Goal: Information Seeking & Learning: Check status

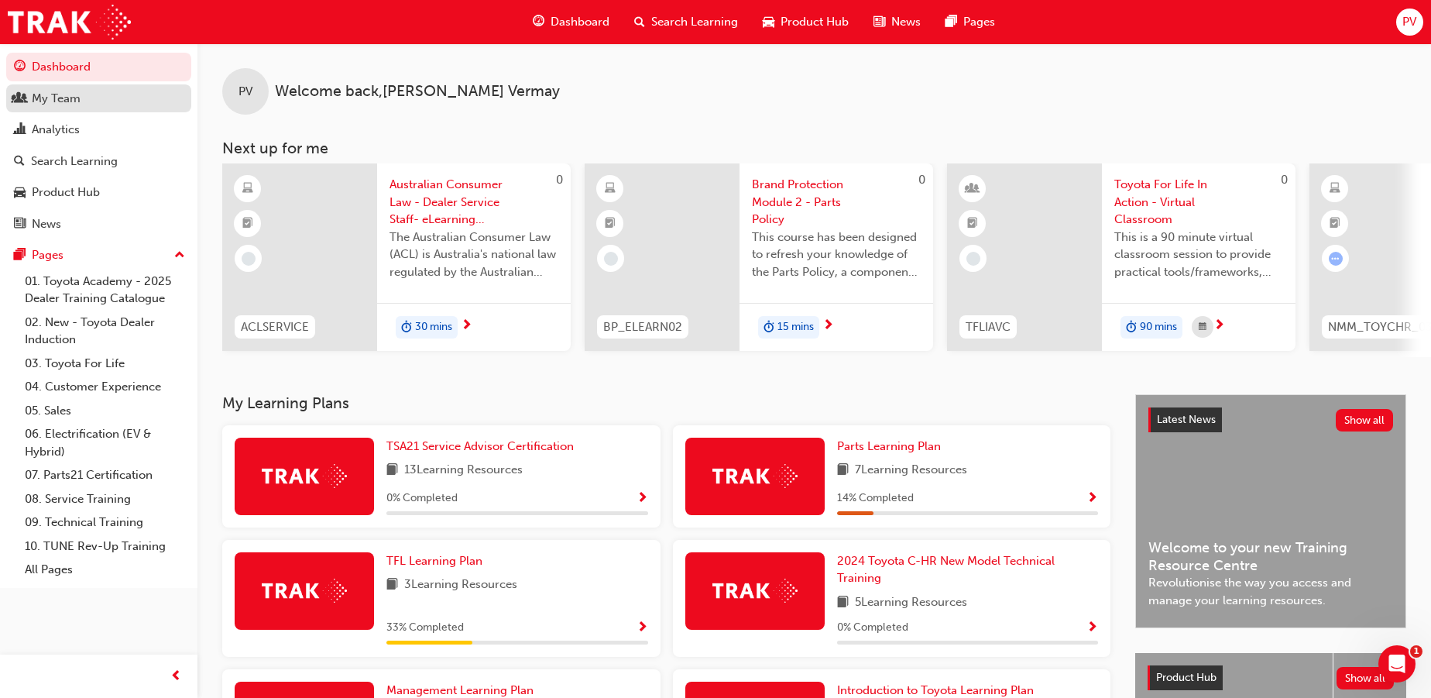
click at [74, 104] on div "My Team" at bounding box center [56, 99] width 49 height 18
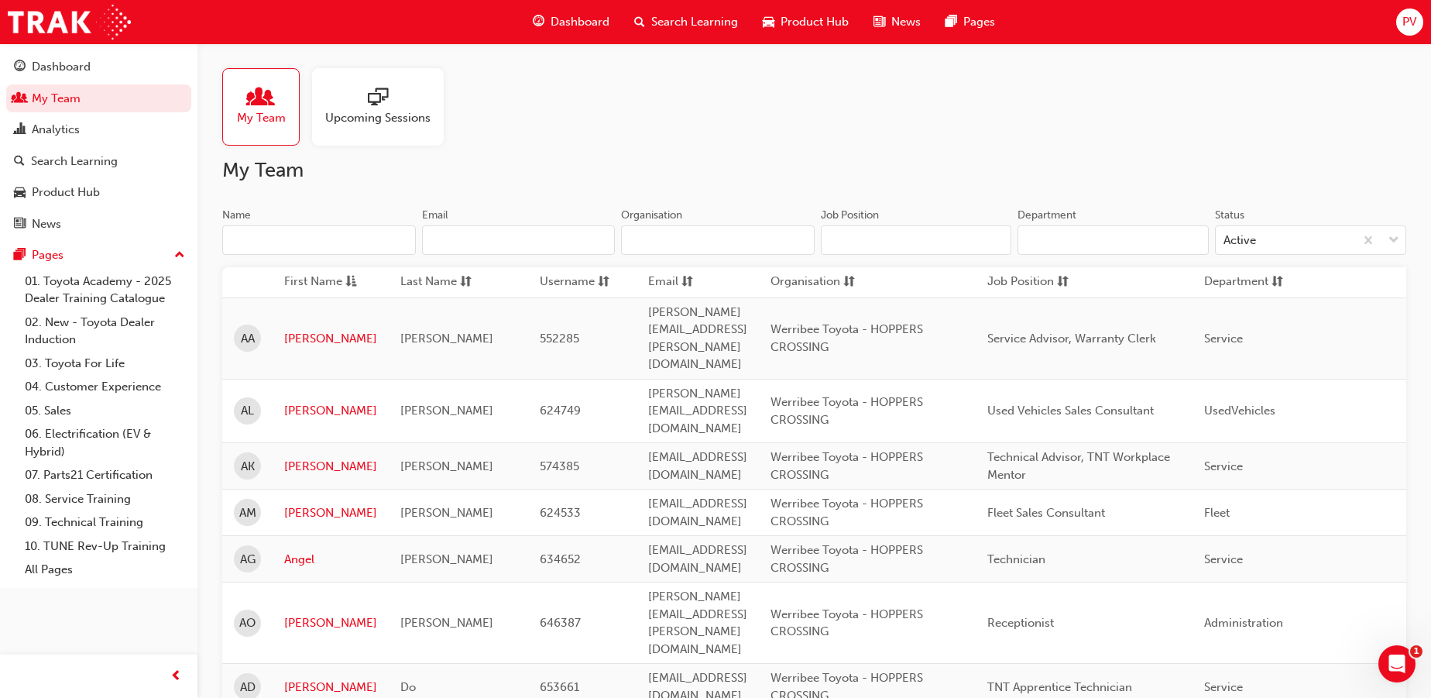
click at [284, 245] on input "Name" at bounding box center [319, 239] width 194 height 29
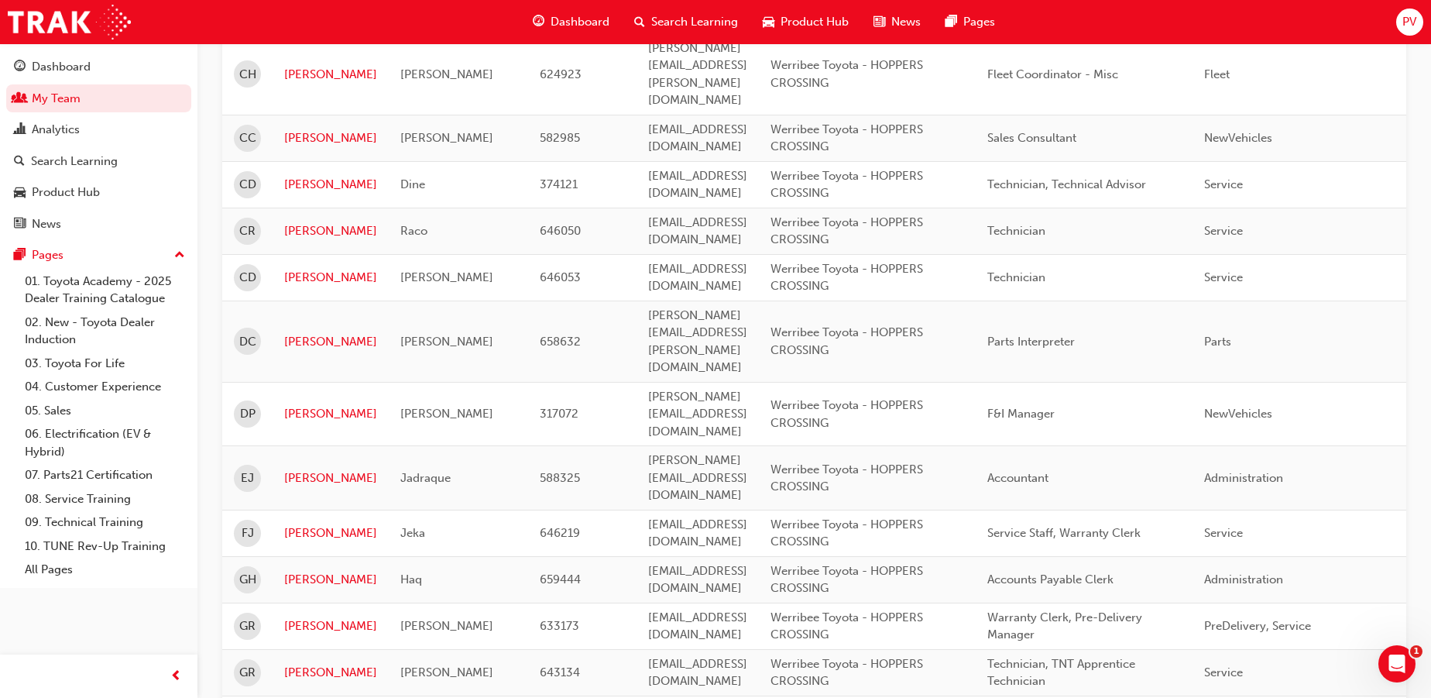
scroll to position [1056, 0]
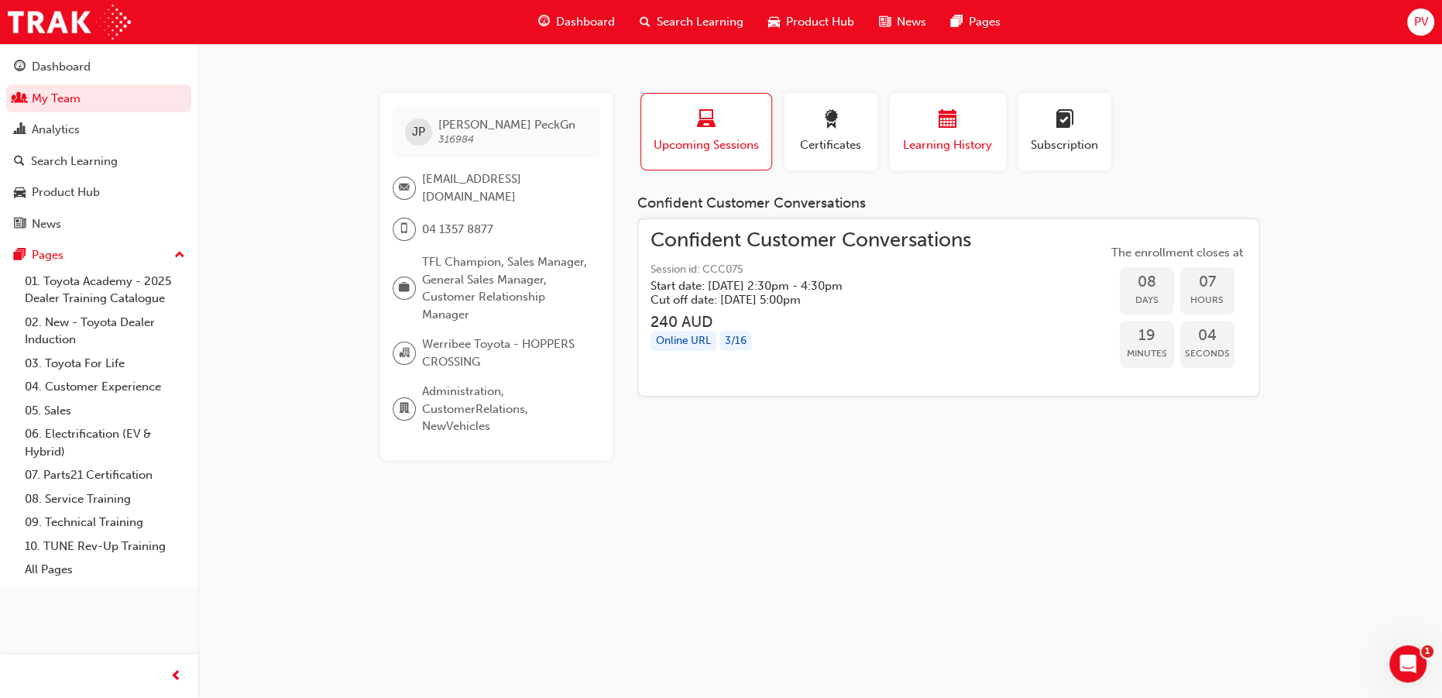
click at [955, 136] on span "Learning History" at bounding box center [948, 145] width 93 height 18
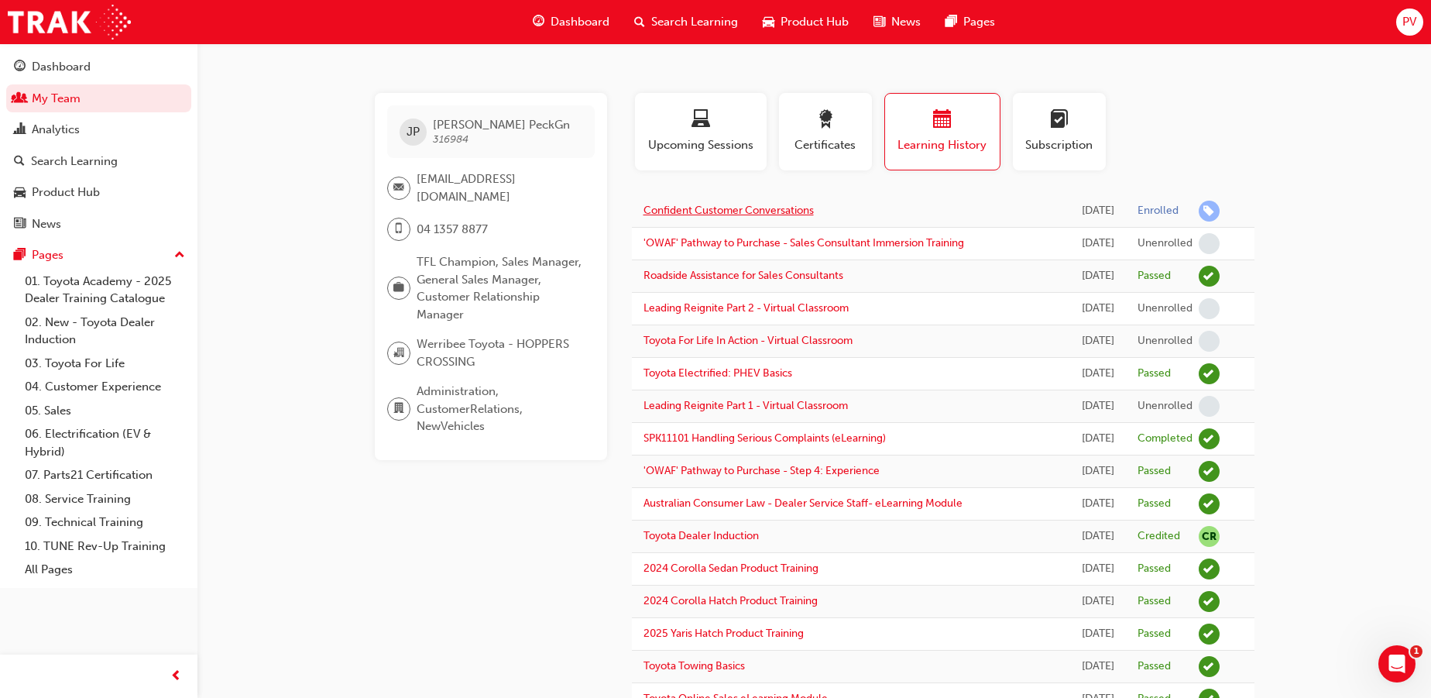
click at [785, 209] on link "Confident Customer Conversations" at bounding box center [729, 210] width 170 height 13
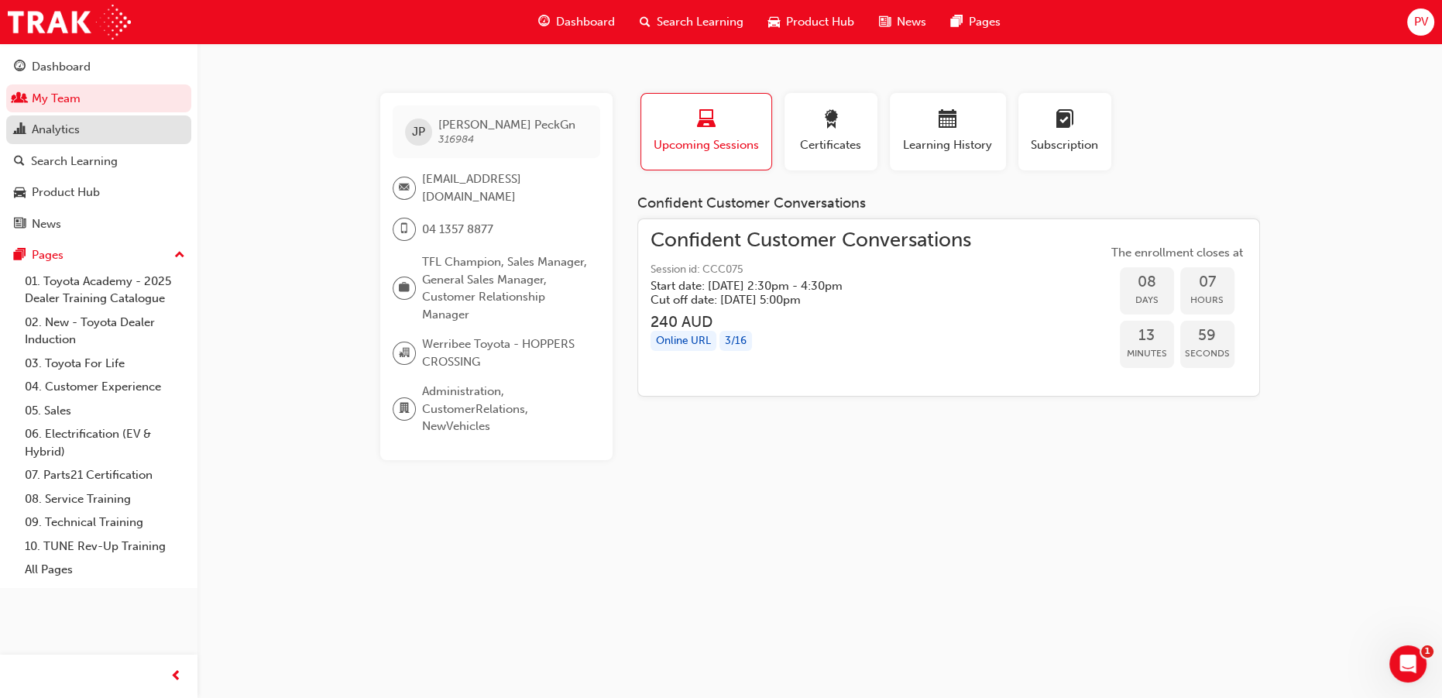
click at [39, 130] on div "Analytics" at bounding box center [56, 130] width 48 height 18
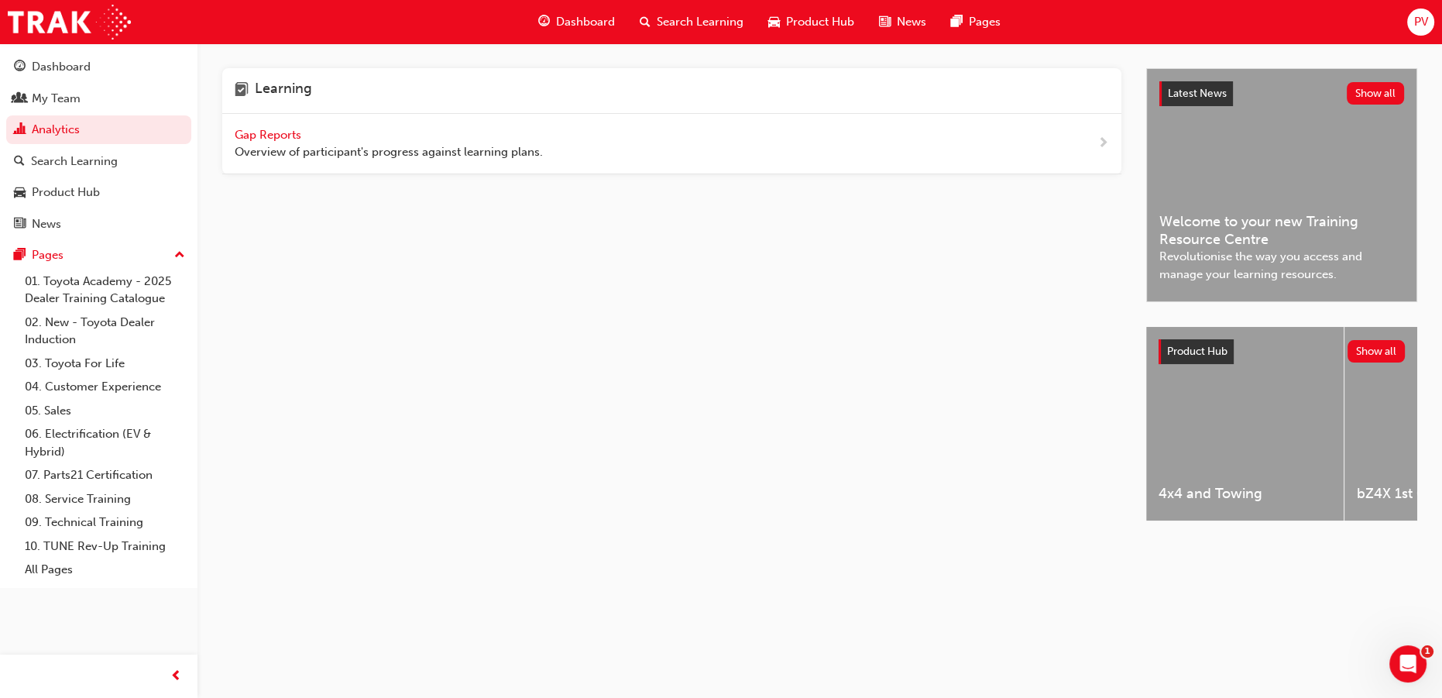
click at [256, 133] on span "Gap Reports" at bounding box center [270, 135] width 70 height 14
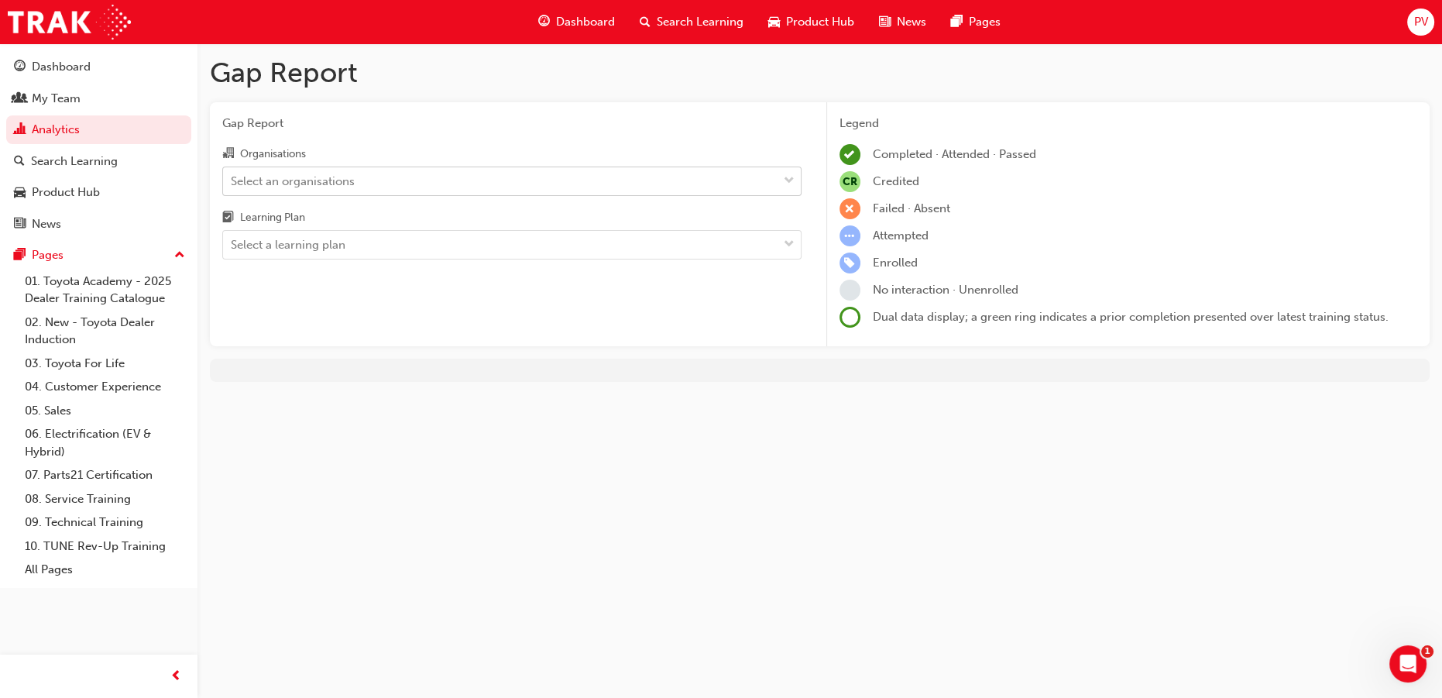
click at [529, 183] on div "Select an organisations" at bounding box center [500, 180] width 555 height 27
click at [232, 183] on input "Organisations Select an organisations" at bounding box center [232, 179] width 2 height 13
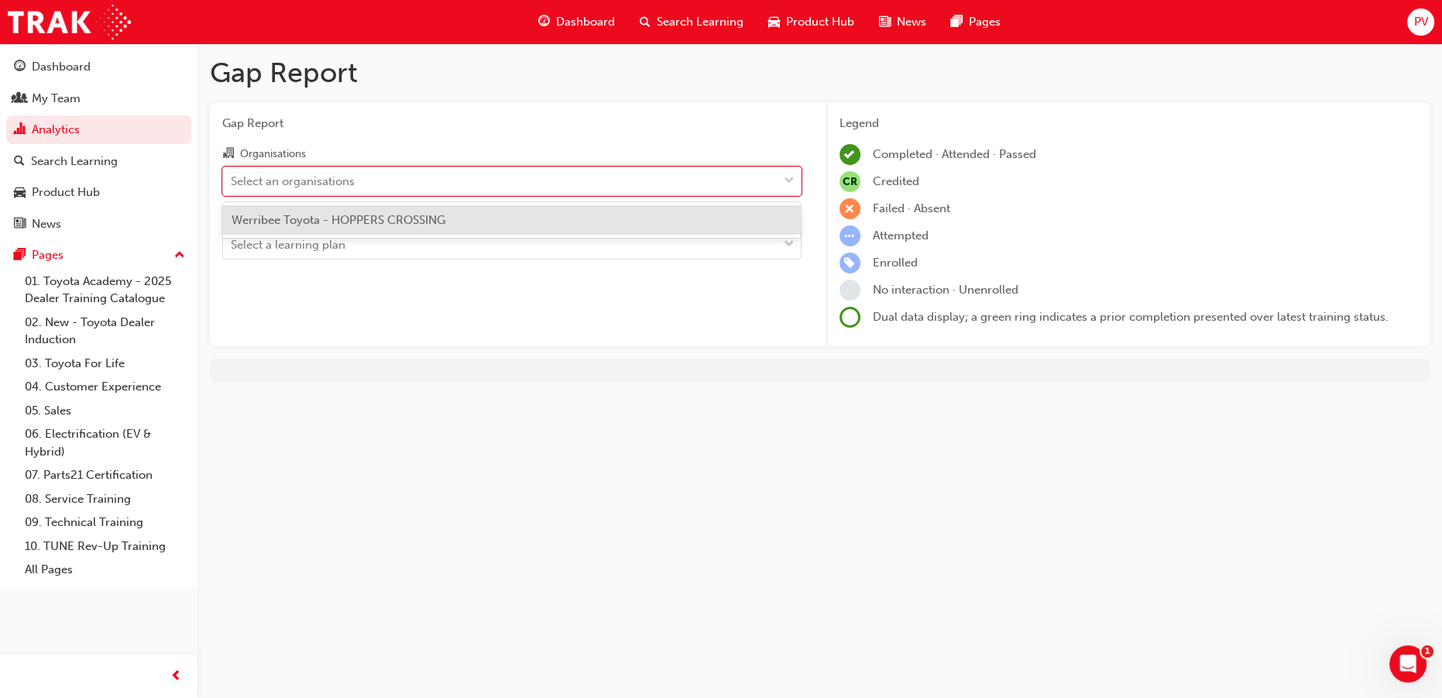
click at [508, 220] on div "Werribee Toyota - HOPPERS CROSSING" at bounding box center [511, 220] width 579 height 30
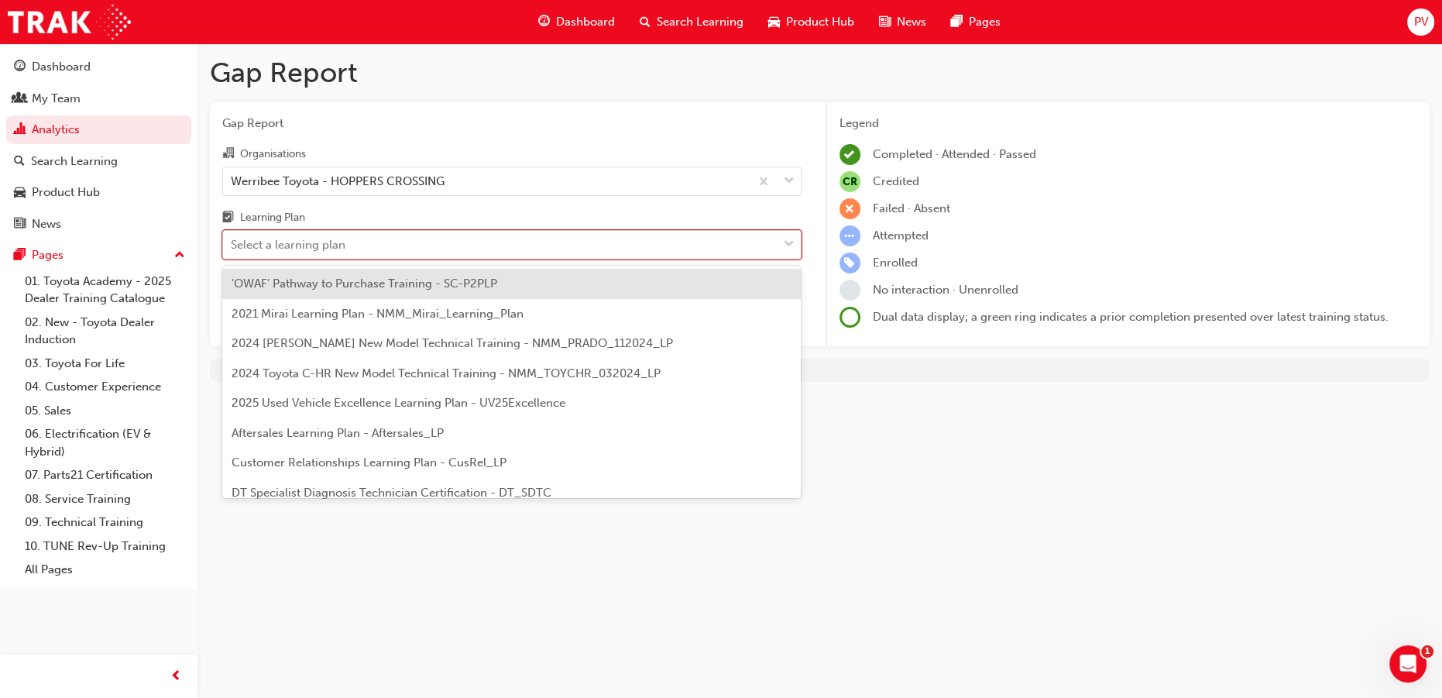
click at [500, 246] on div "Select a learning plan" at bounding box center [500, 245] width 555 height 27
click at [232, 246] on input "Learning Plan option 'OWAF' Pathway to Purchase Training - SC-P2PLP focused, 1 …" at bounding box center [232, 244] width 2 height 13
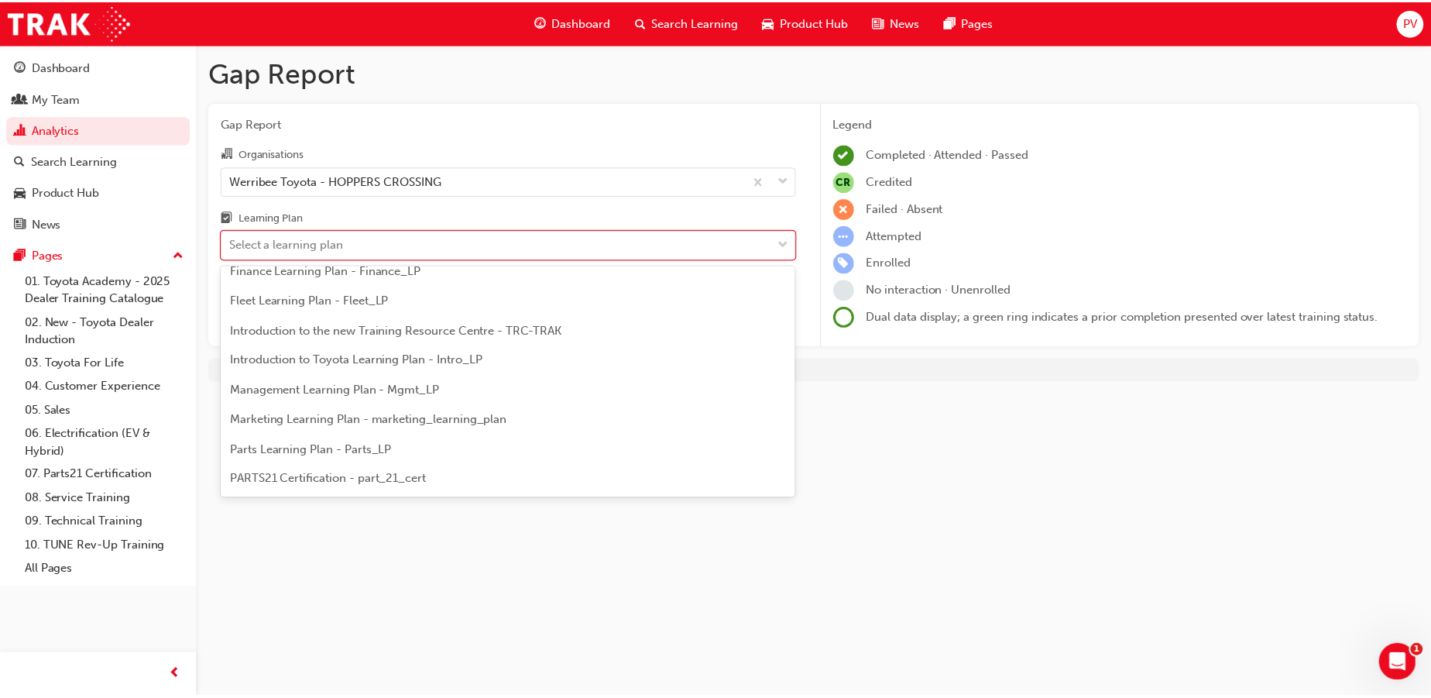
scroll to position [493, 0]
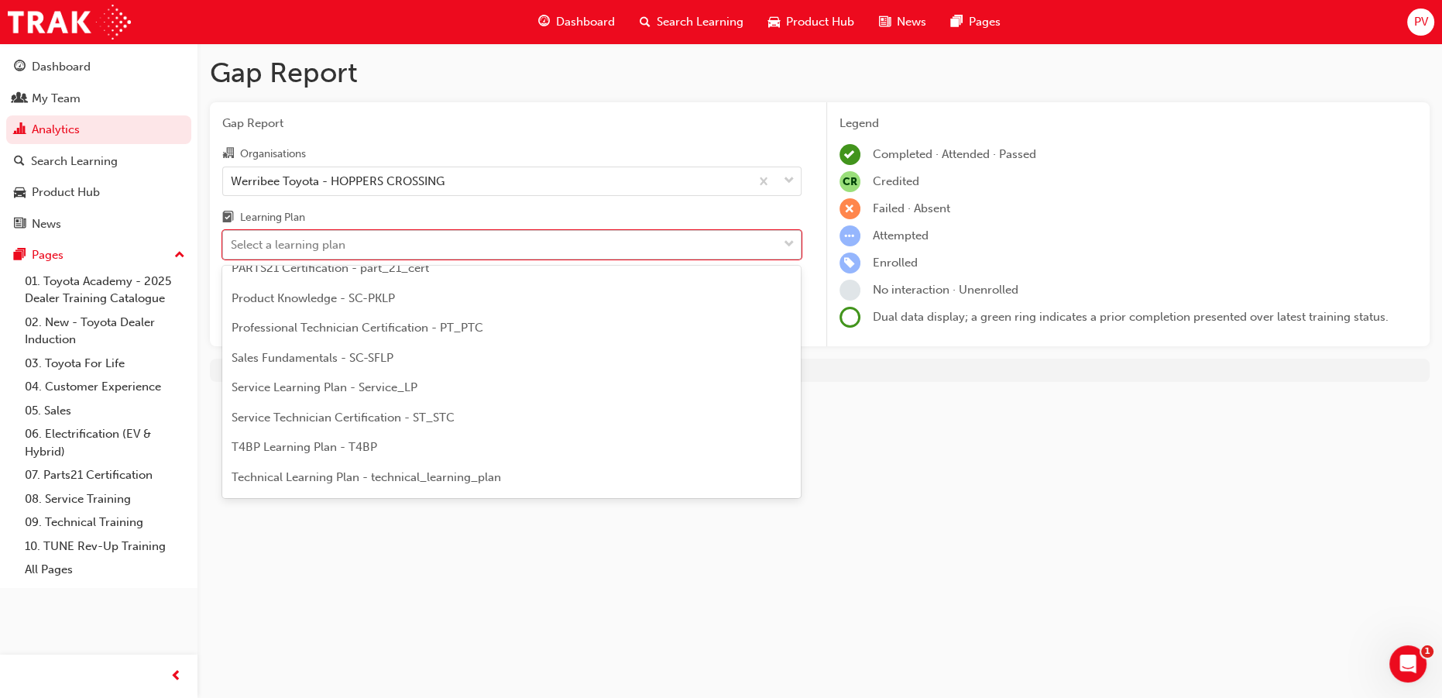
click at [458, 256] on div "Select a learning plan" at bounding box center [500, 245] width 555 height 27
click at [232, 251] on input "Learning Plan option 'OWAF' Pathway to Purchase Training - SC-P2PLP focused, 1 …" at bounding box center [232, 244] width 2 height 13
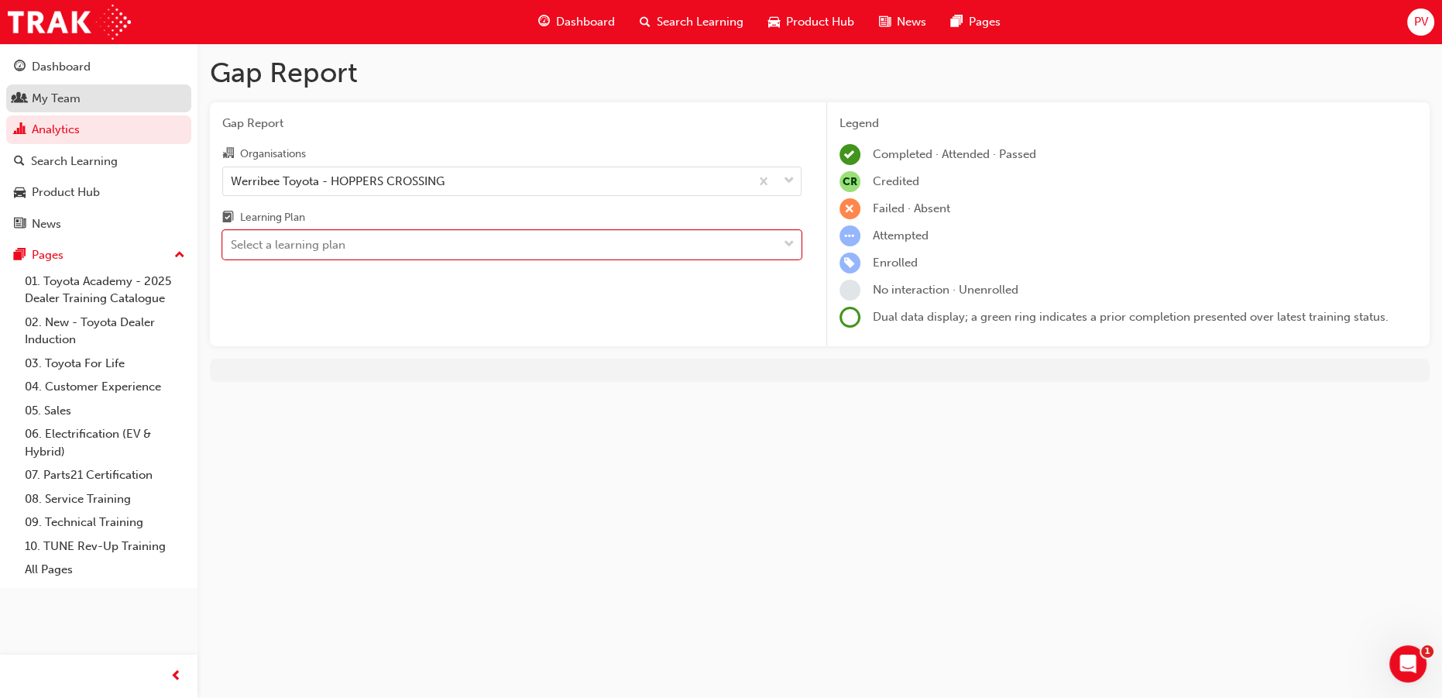
click at [75, 102] on div "My Team" at bounding box center [56, 99] width 49 height 18
